Goal: Task Accomplishment & Management: Use online tool/utility

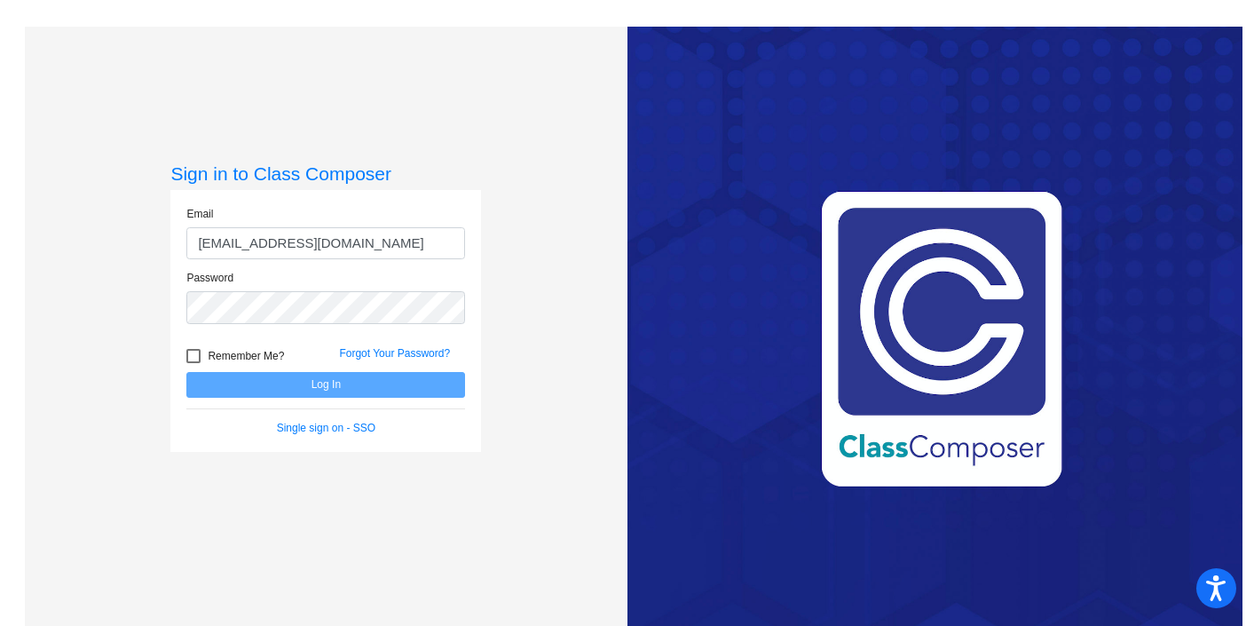
type input "[EMAIL_ADDRESS][DOMAIN_NAME]"
click at [220, 380] on button "Log In" at bounding box center [325, 385] width 279 height 26
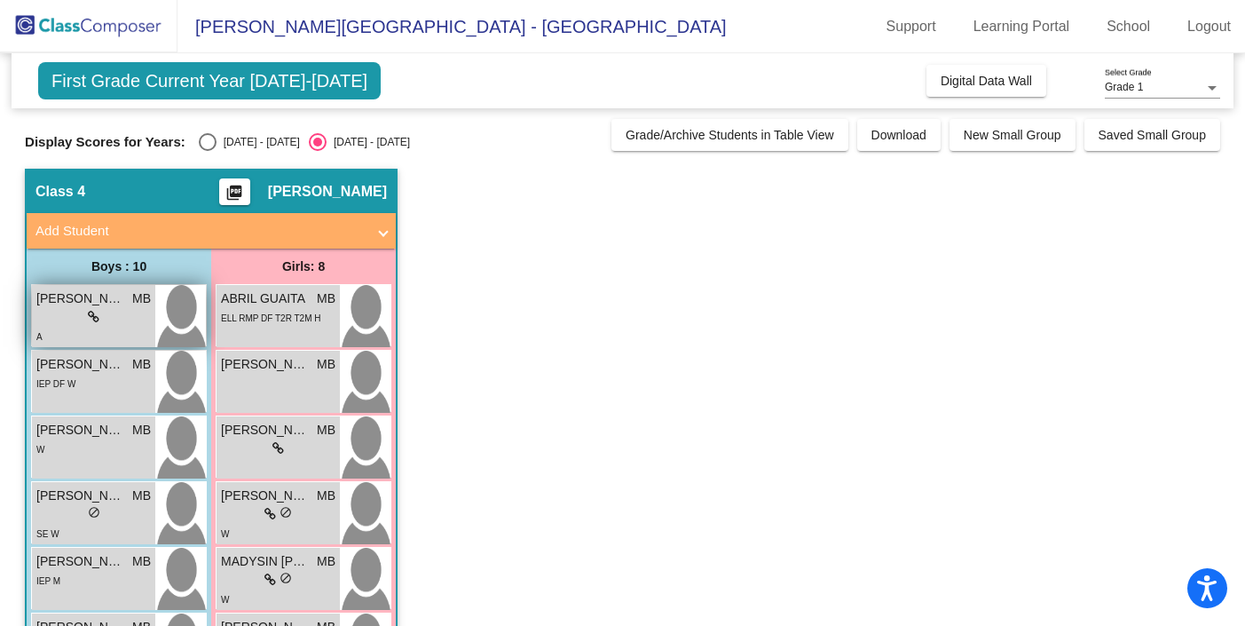
click at [115, 315] on div "lock do_not_disturb_alt" at bounding box center [93, 317] width 115 height 19
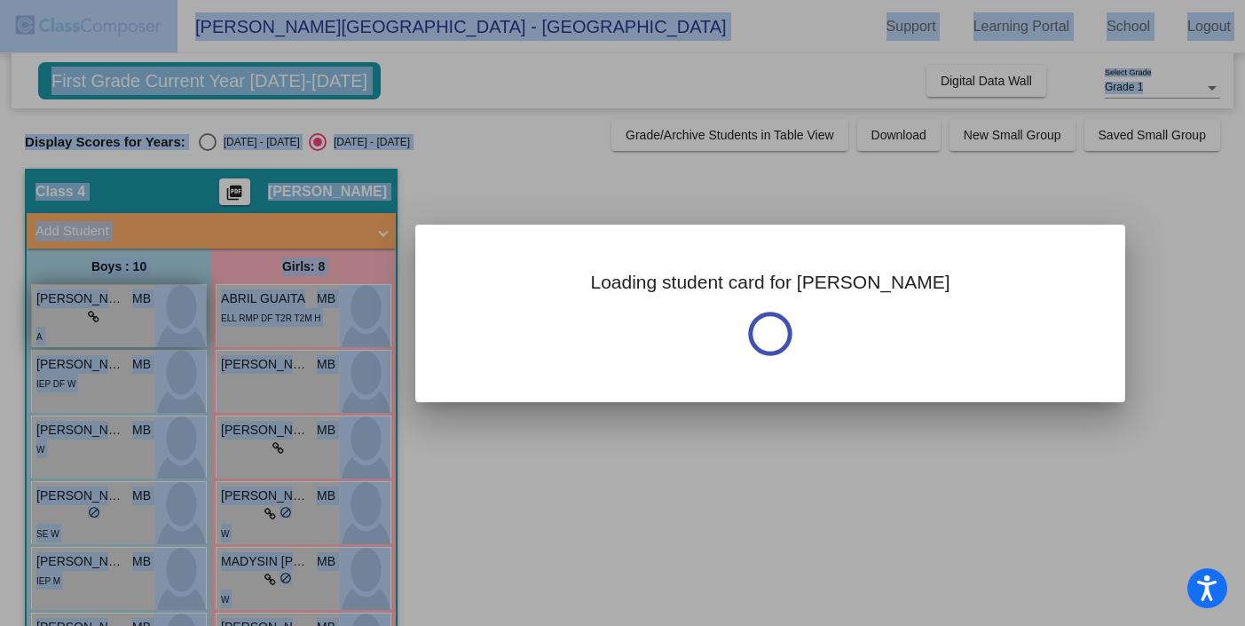
click at [115, 315] on div at bounding box center [622, 313] width 1245 height 626
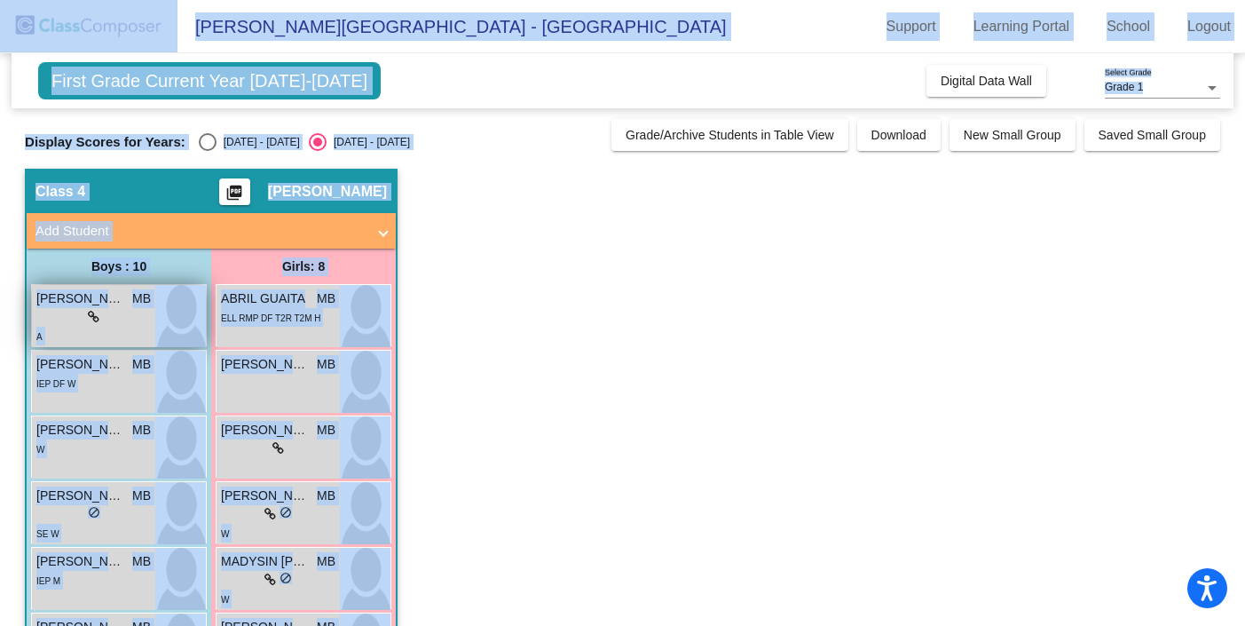
click at [179, 298] on img at bounding box center [180, 316] width 51 height 62
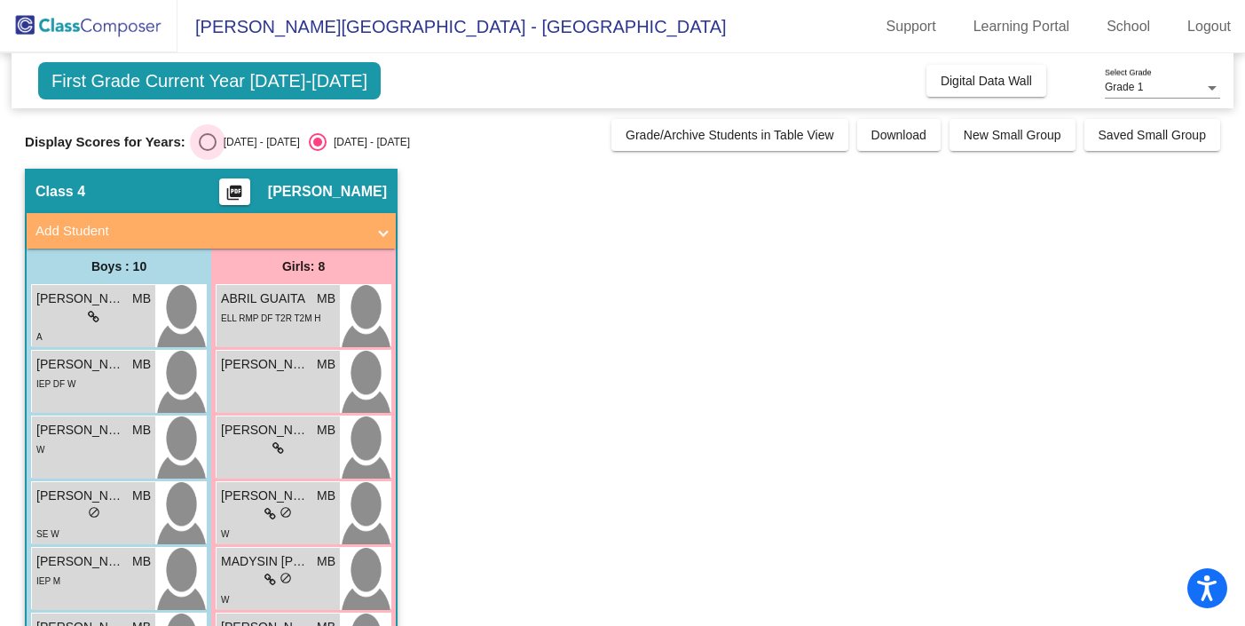
click at [205, 141] on div "Select an option" at bounding box center [208, 142] width 18 height 18
click at [207, 151] on input "[DATE] - [DATE]" at bounding box center [207, 151] width 1 height 1
radio input "true"
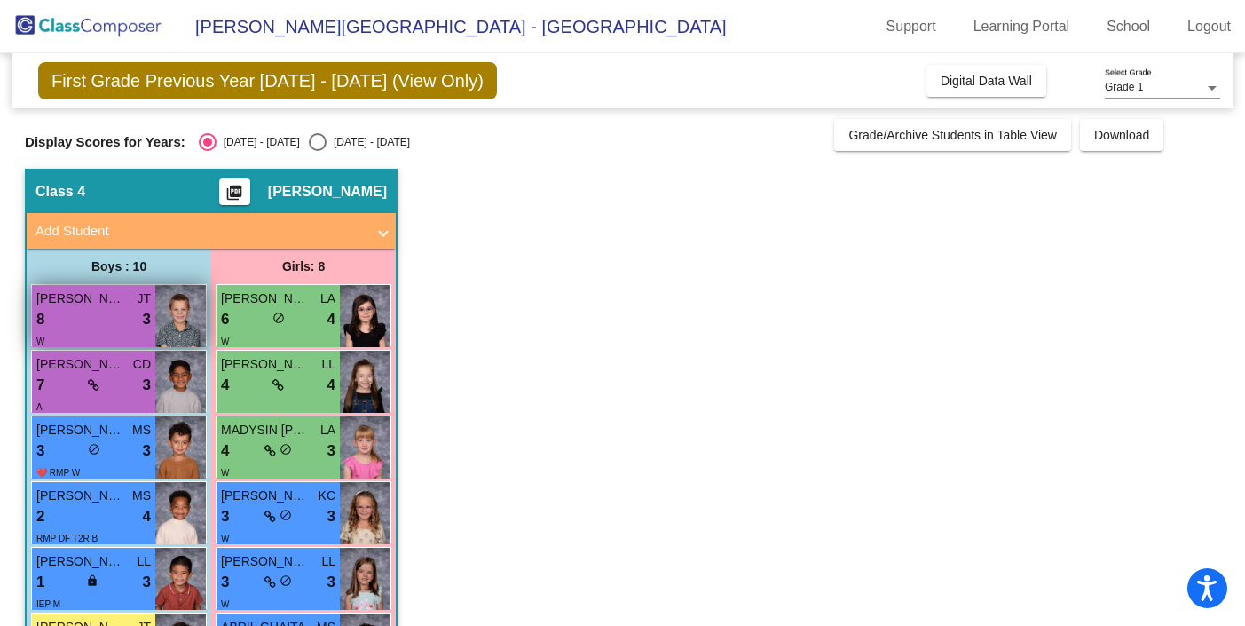
click at [94, 302] on span "[PERSON_NAME]" at bounding box center [80, 298] width 89 height 19
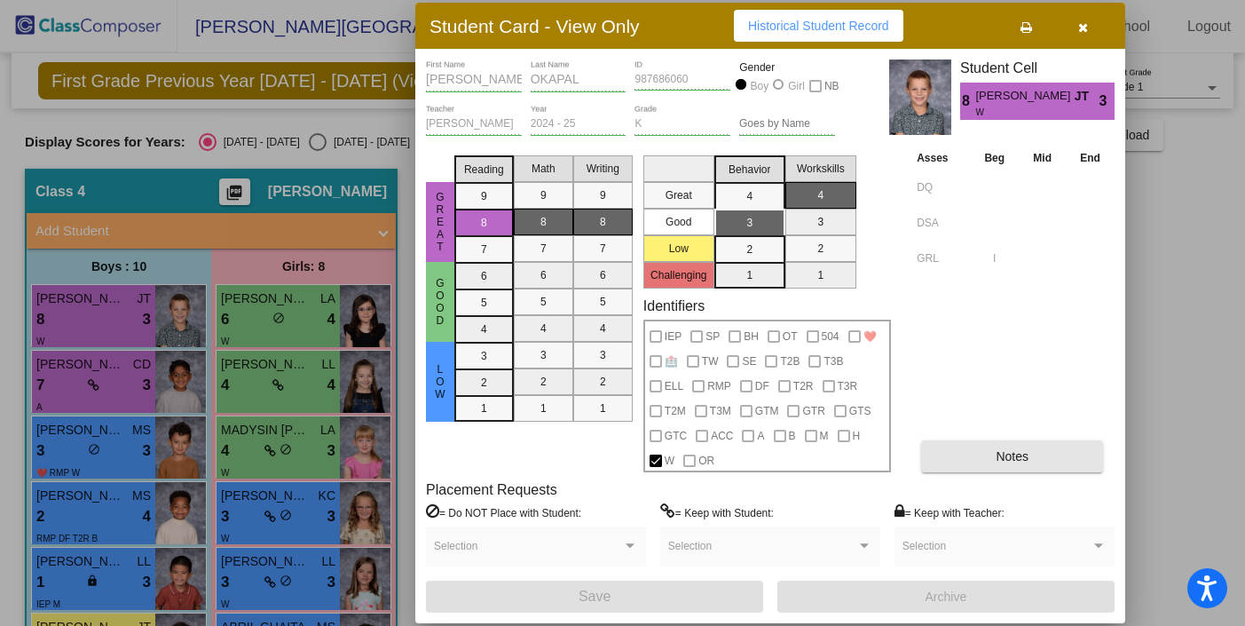
click at [1023, 454] on span "Notes" at bounding box center [1012, 456] width 33 height 14
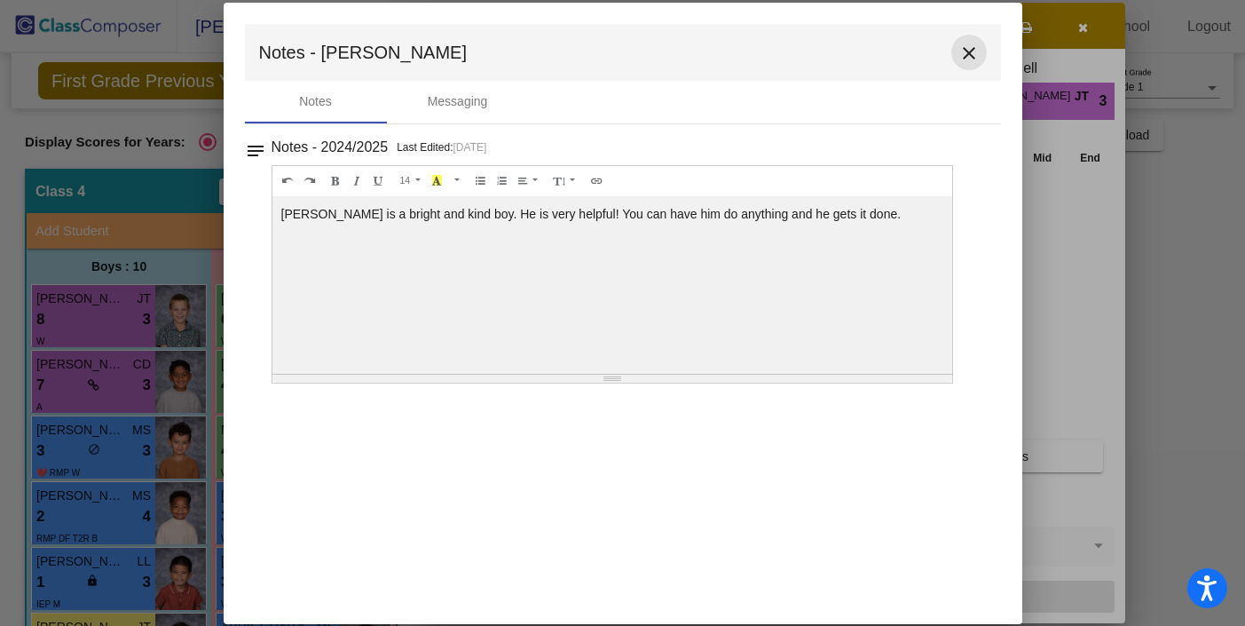
click at [968, 51] on mat-icon "close" at bounding box center [969, 53] width 21 height 21
